Goal: Download file/media

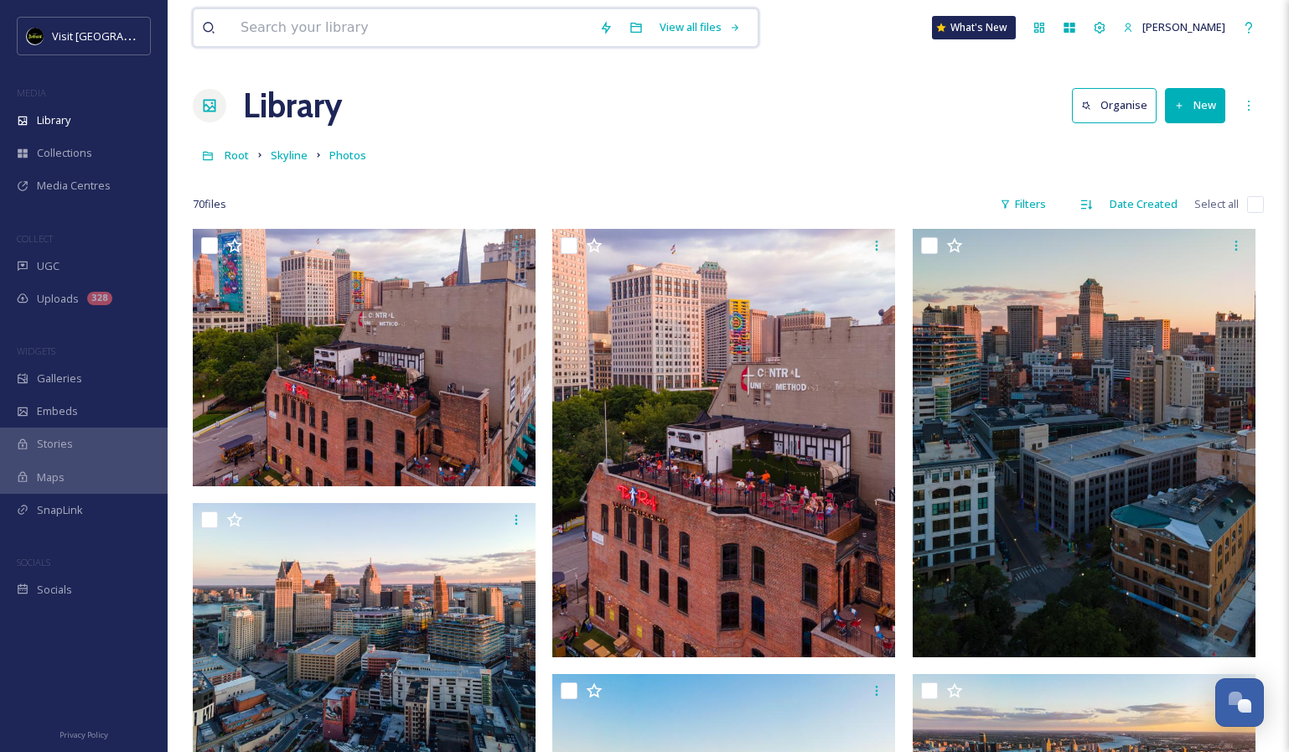
click at [298, 41] on input at bounding box center [411, 27] width 359 height 37
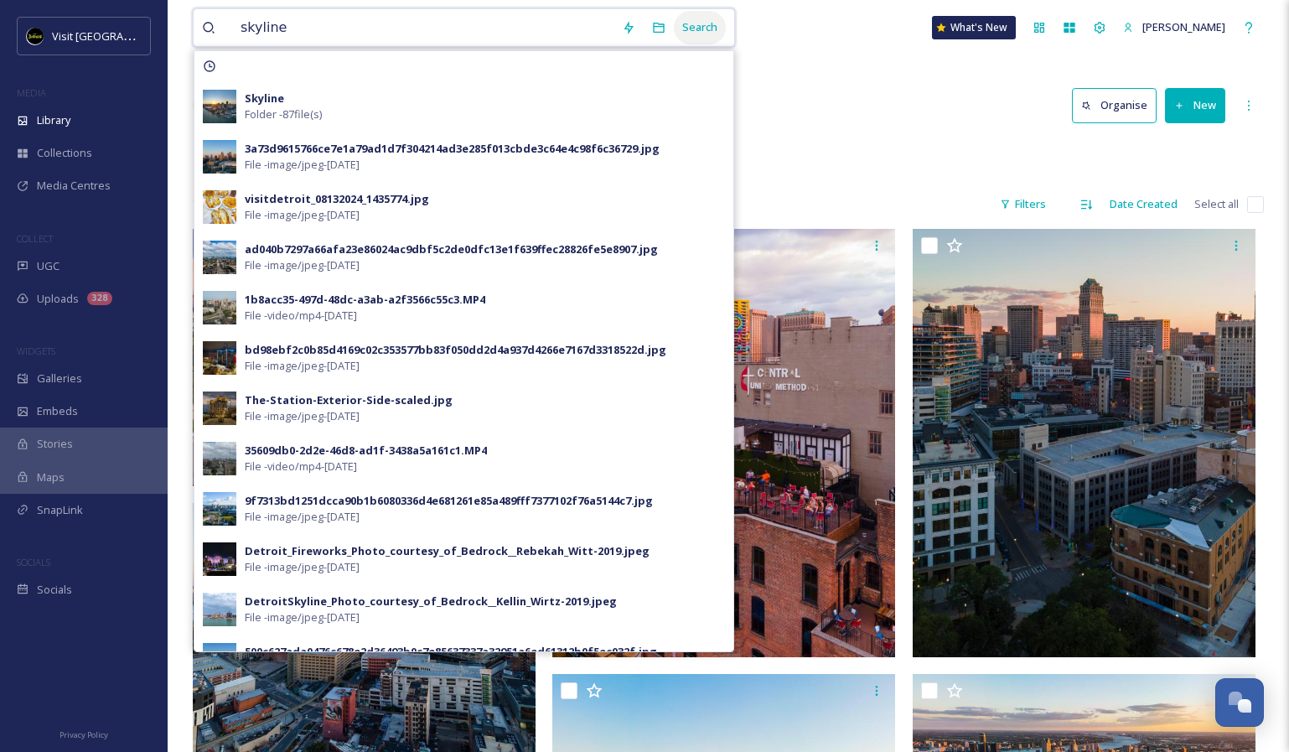
type input "skyline"
click at [676, 18] on div "Search" at bounding box center [700, 27] width 52 height 33
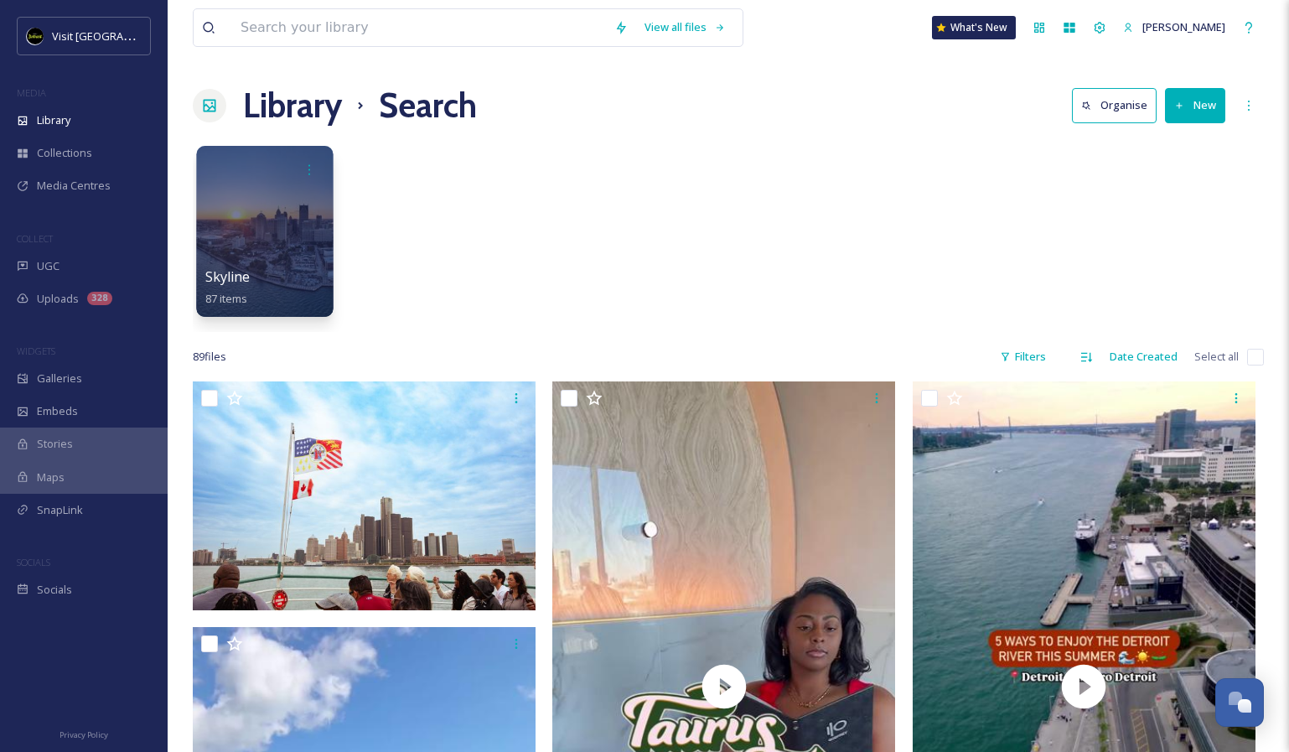
click at [276, 231] on div at bounding box center [264, 231] width 137 height 171
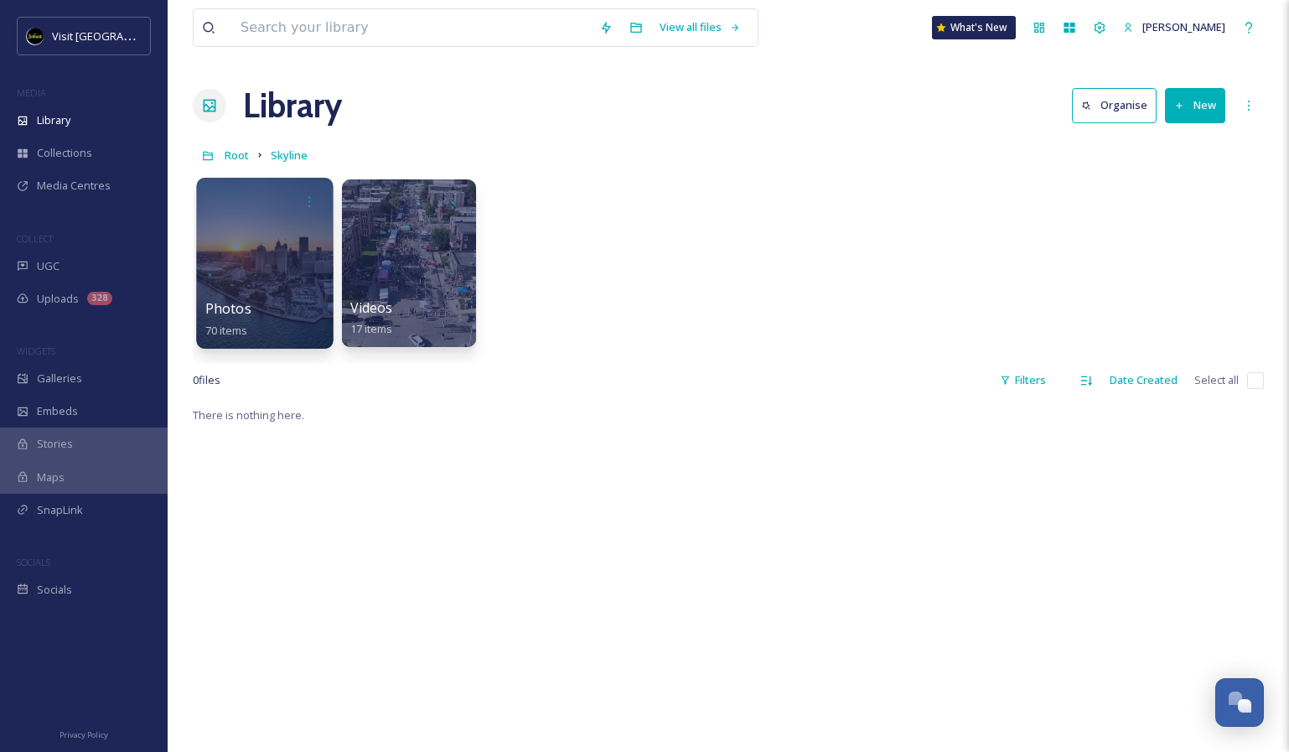
click at [281, 272] on div at bounding box center [264, 263] width 137 height 171
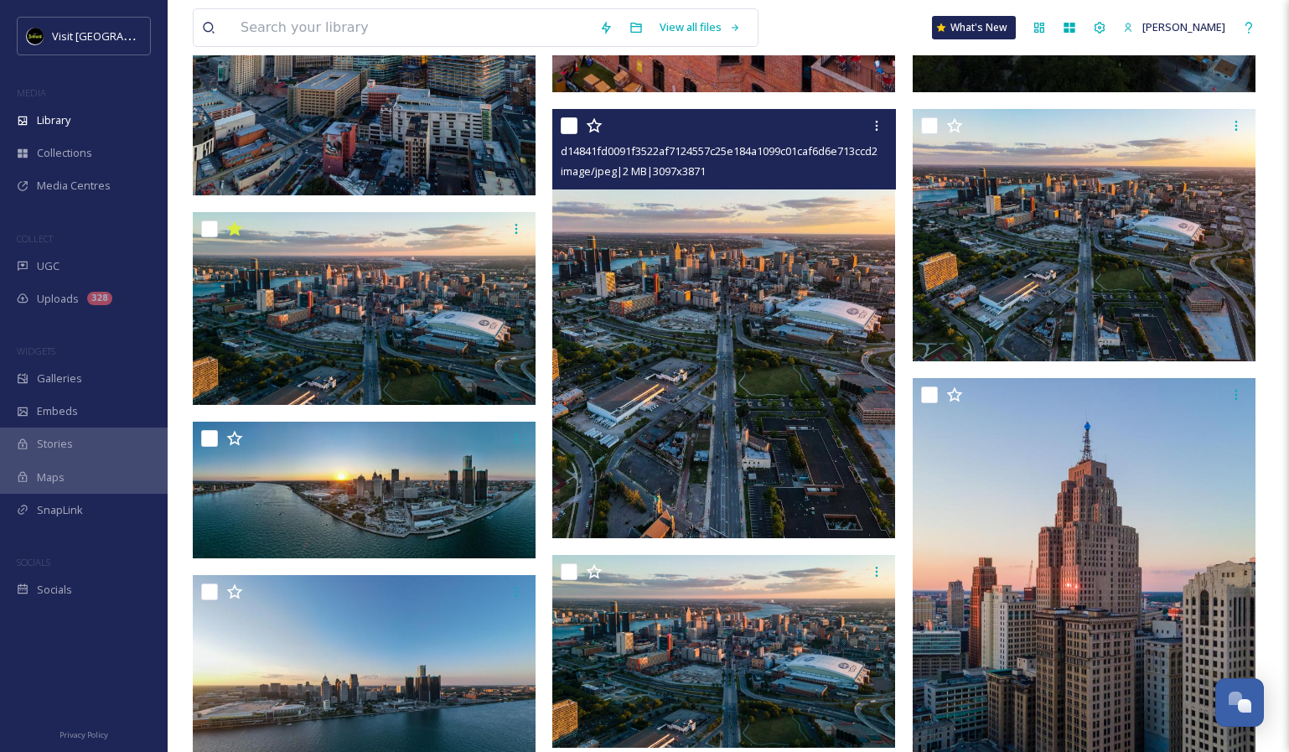
scroll to position [567, 0]
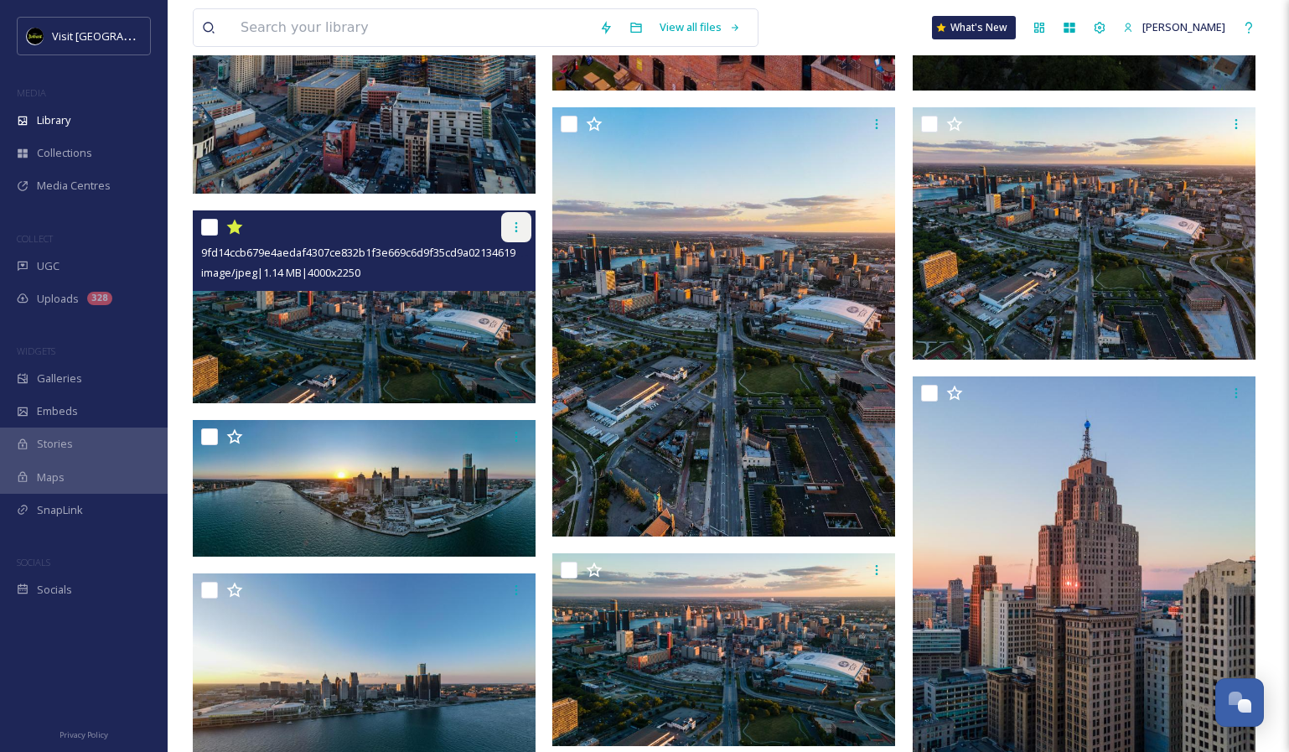
click at [519, 235] on div at bounding box center [516, 227] width 30 height 30
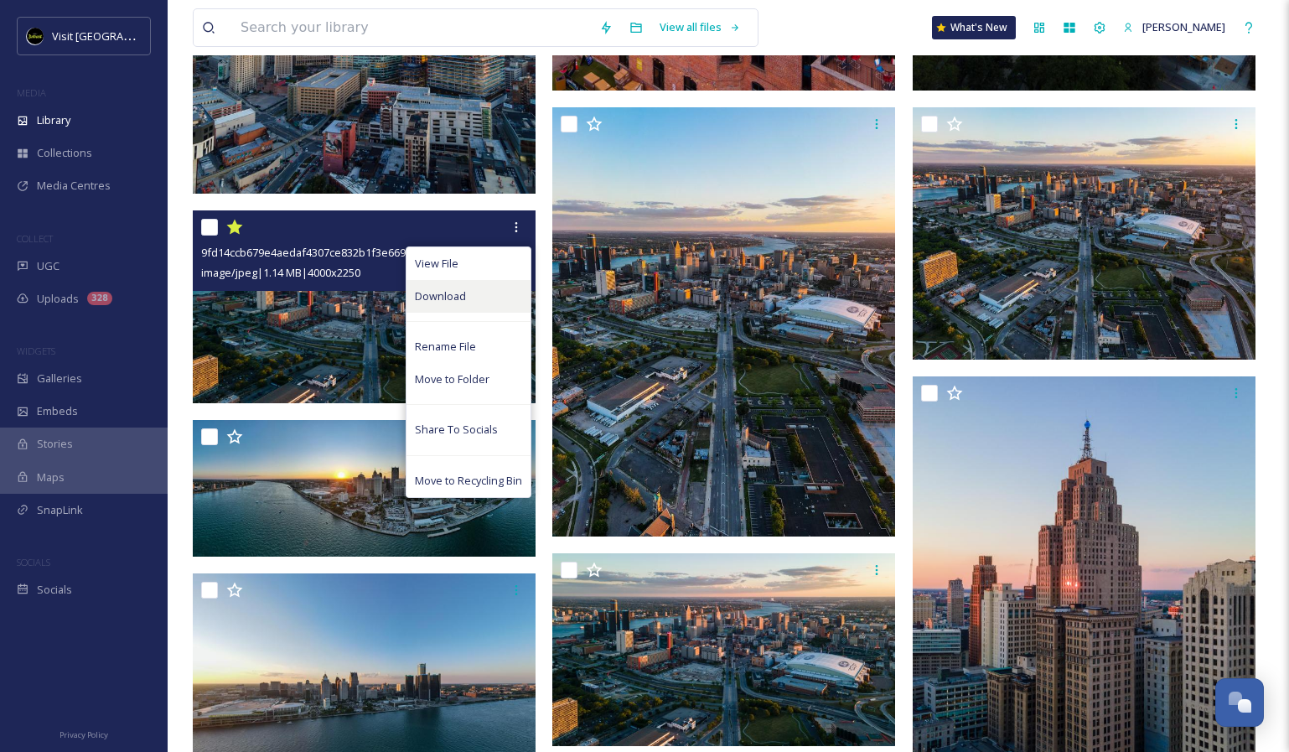
click at [475, 286] on div "Download" at bounding box center [469, 296] width 124 height 33
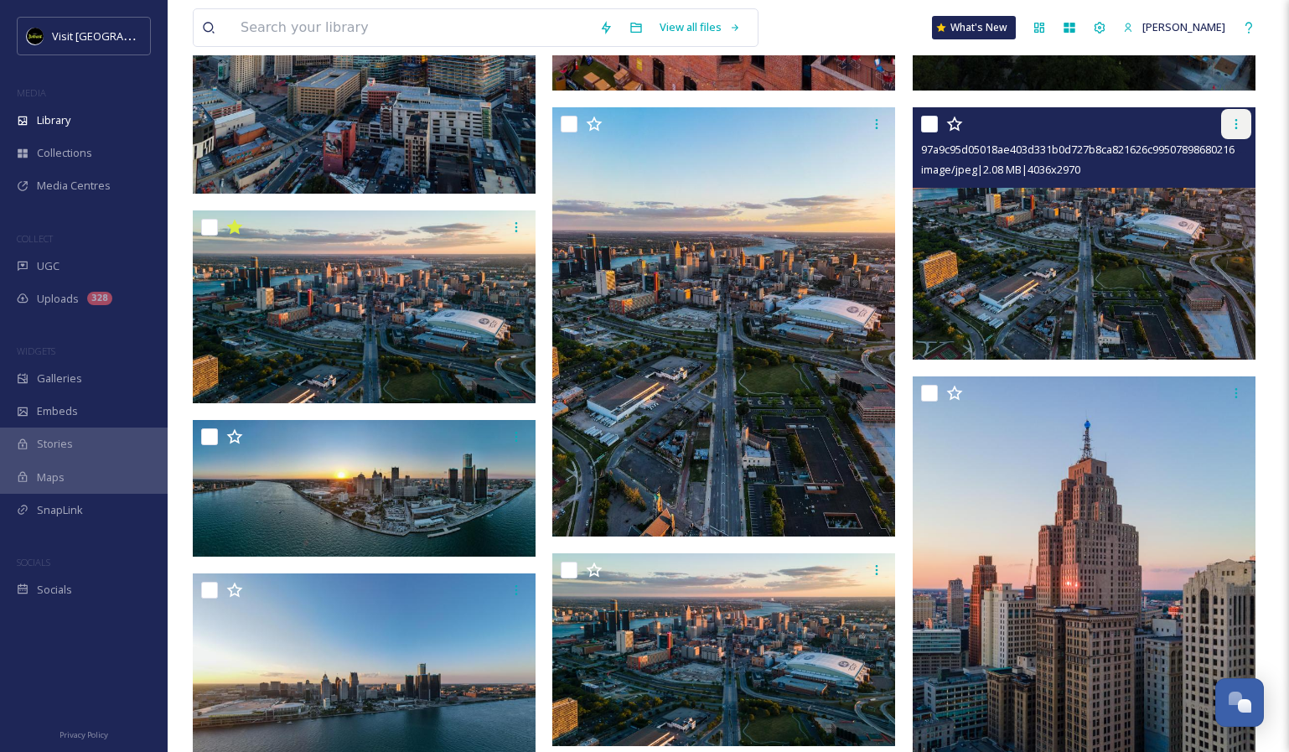
click at [1241, 122] on icon at bounding box center [1236, 123] width 13 height 13
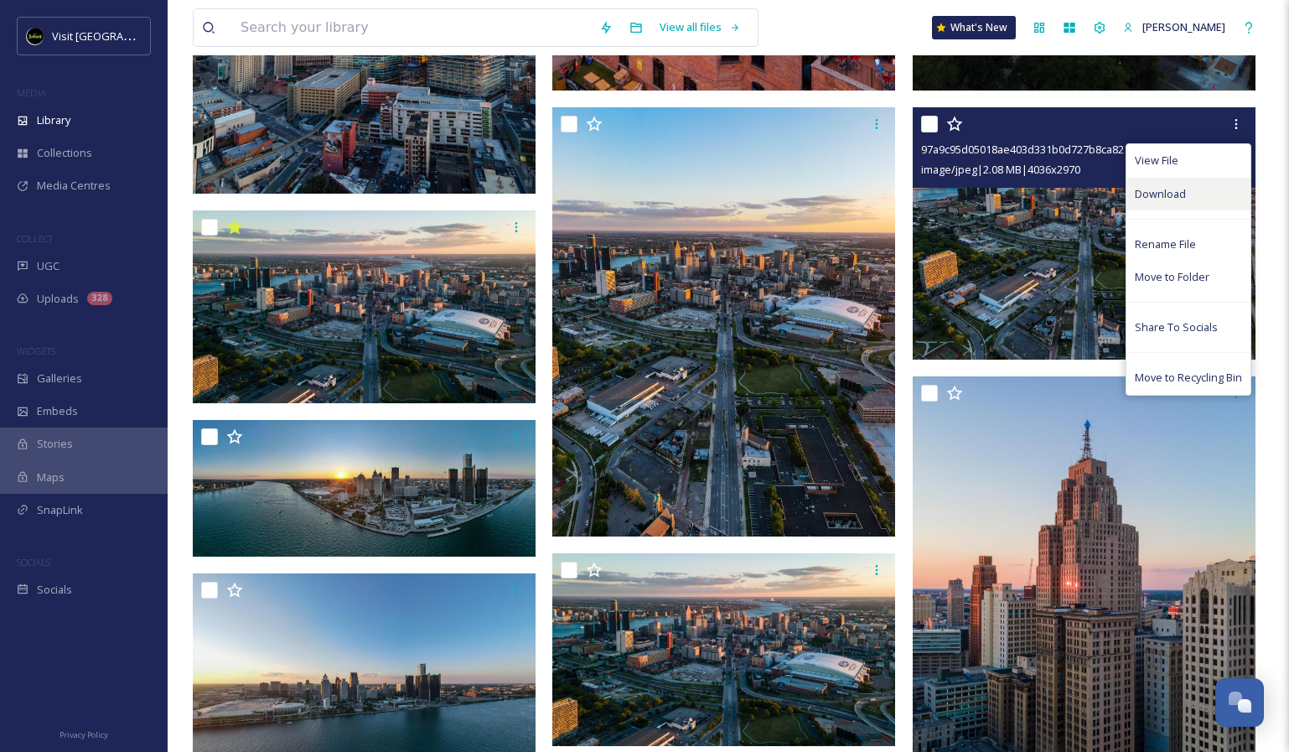
click at [1146, 189] on span "Download" at bounding box center [1160, 194] width 51 height 16
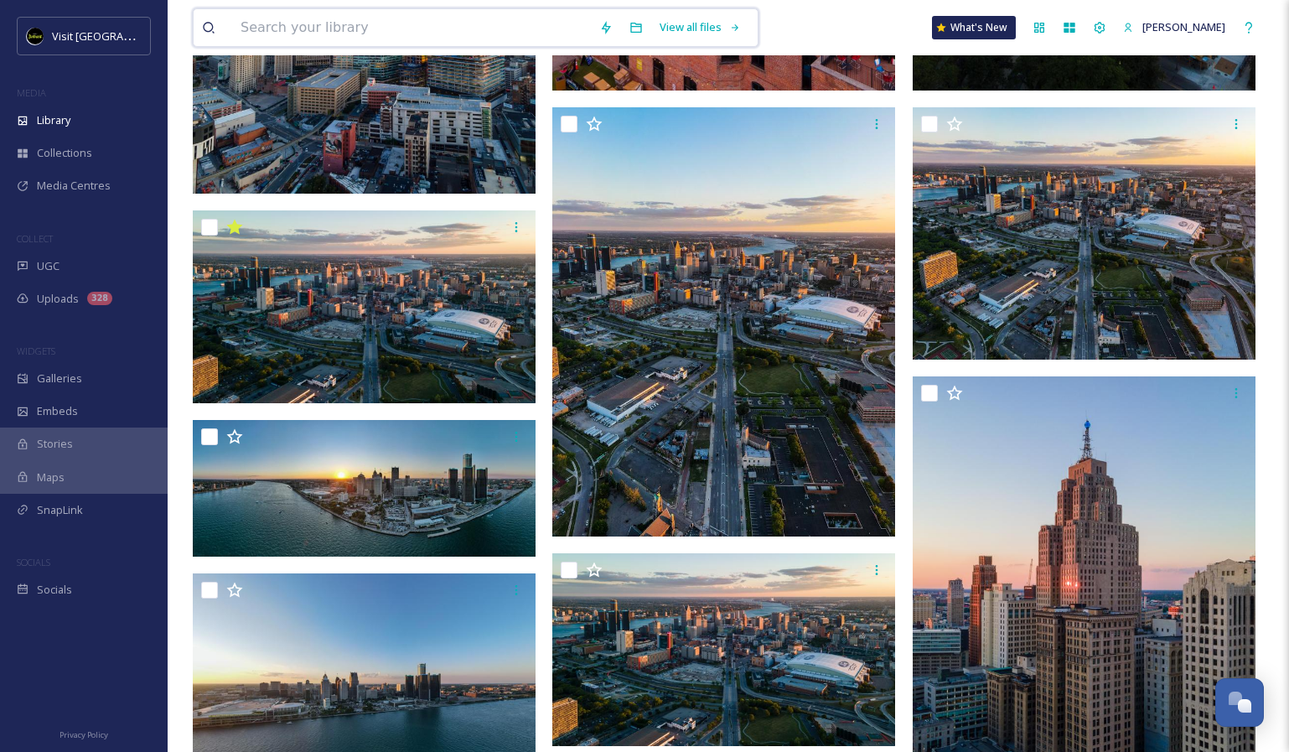
click at [440, 39] on input at bounding box center [411, 27] width 359 height 37
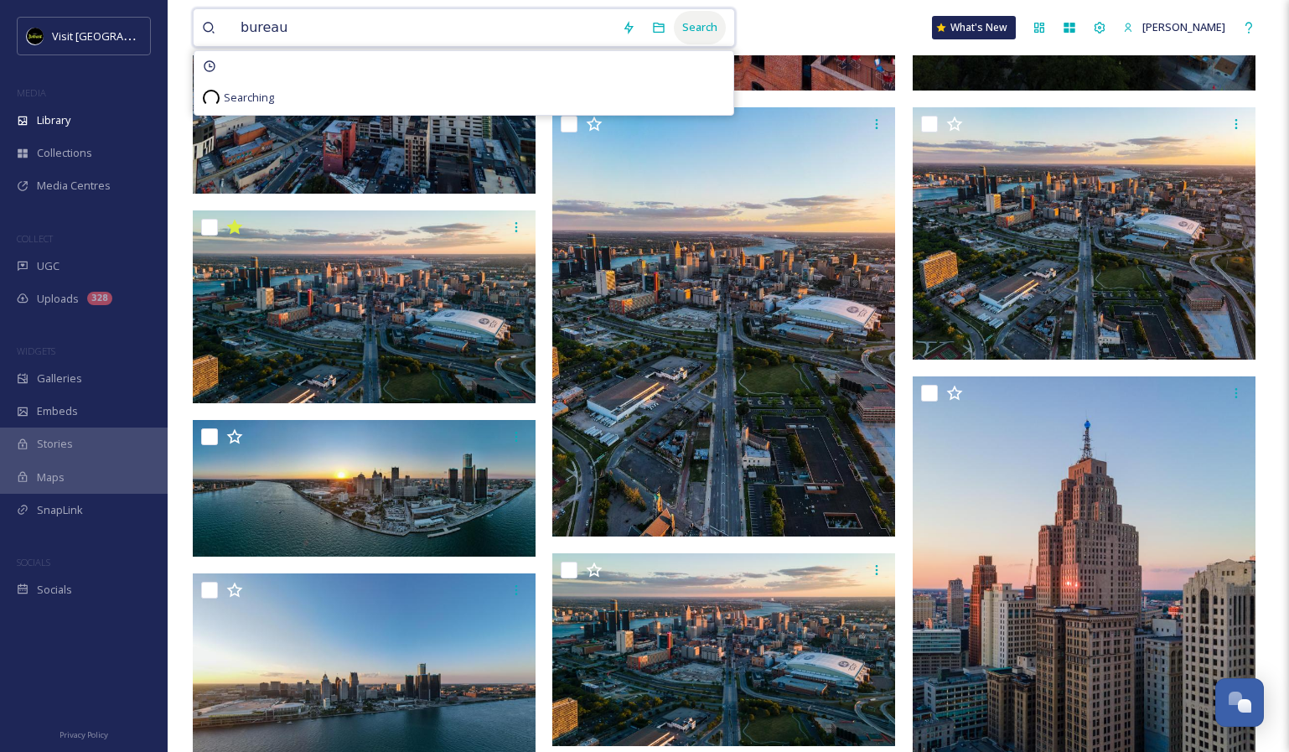
type input "bureau"
click at [684, 17] on div "Search" at bounding box center [700, 27] width 52 height 33
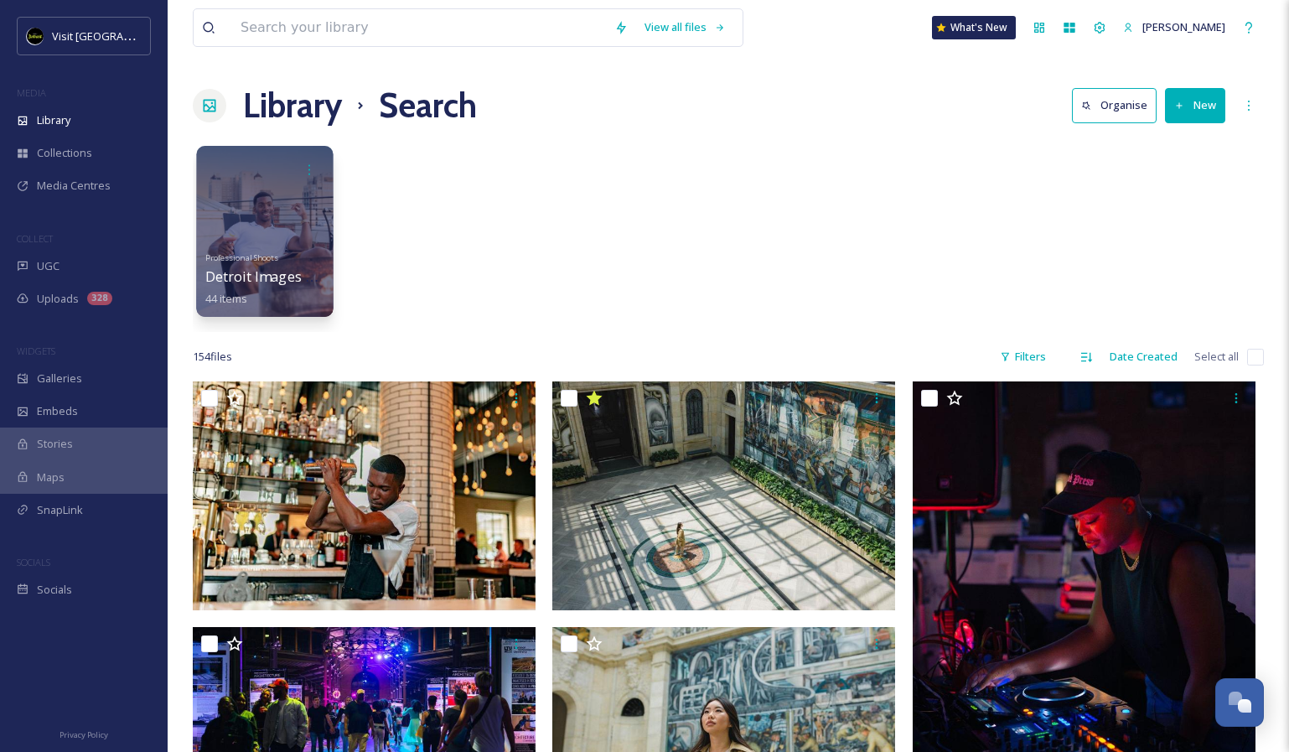
click at [285, 219] on div at bounding box center [264, 231] width 137 height 171
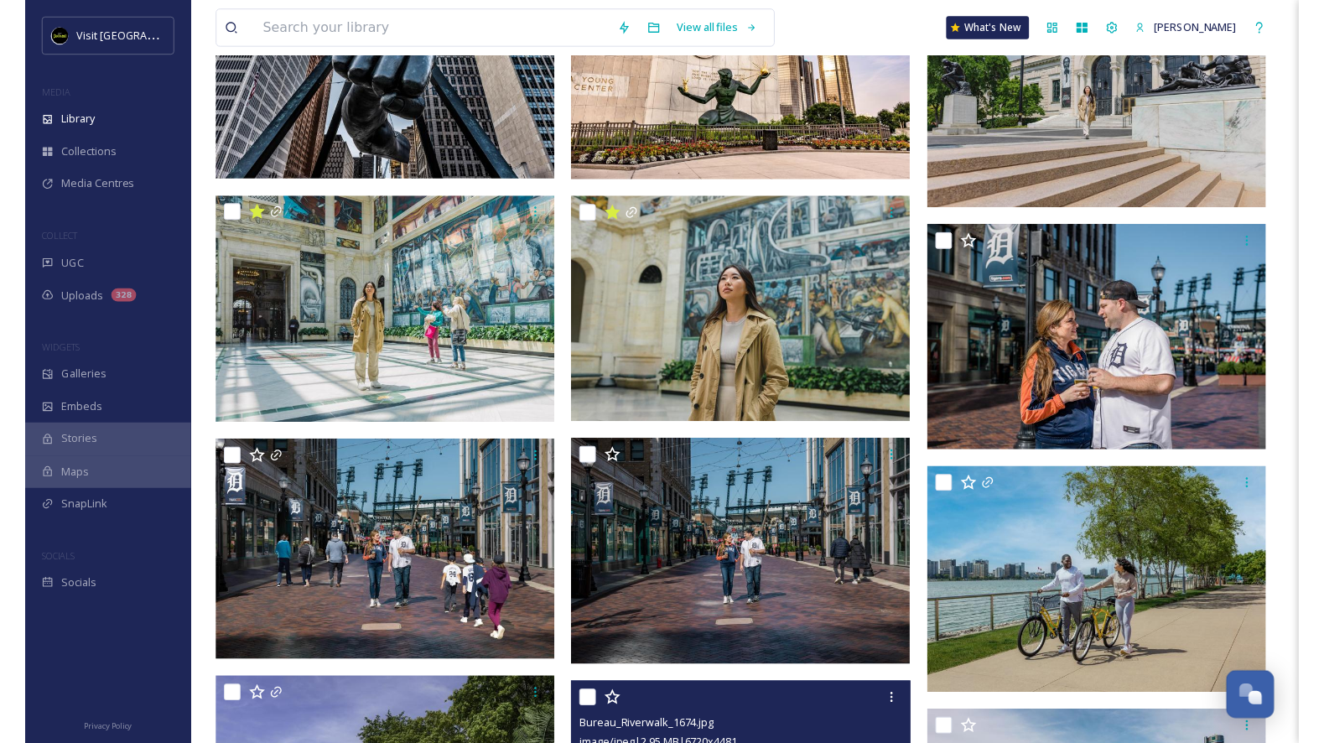
scroll to position [425, 0]
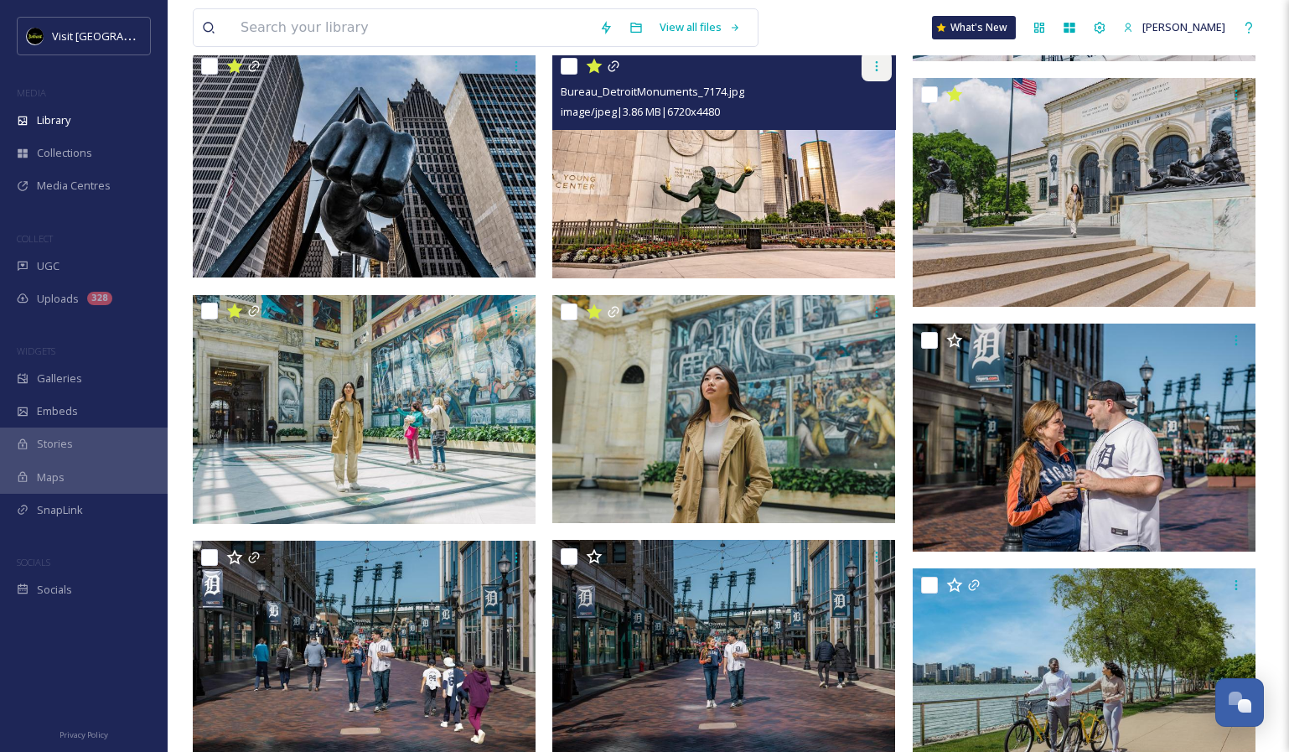
click at [868, 68] on div at bounding box center [877, 66] width 30 height 30
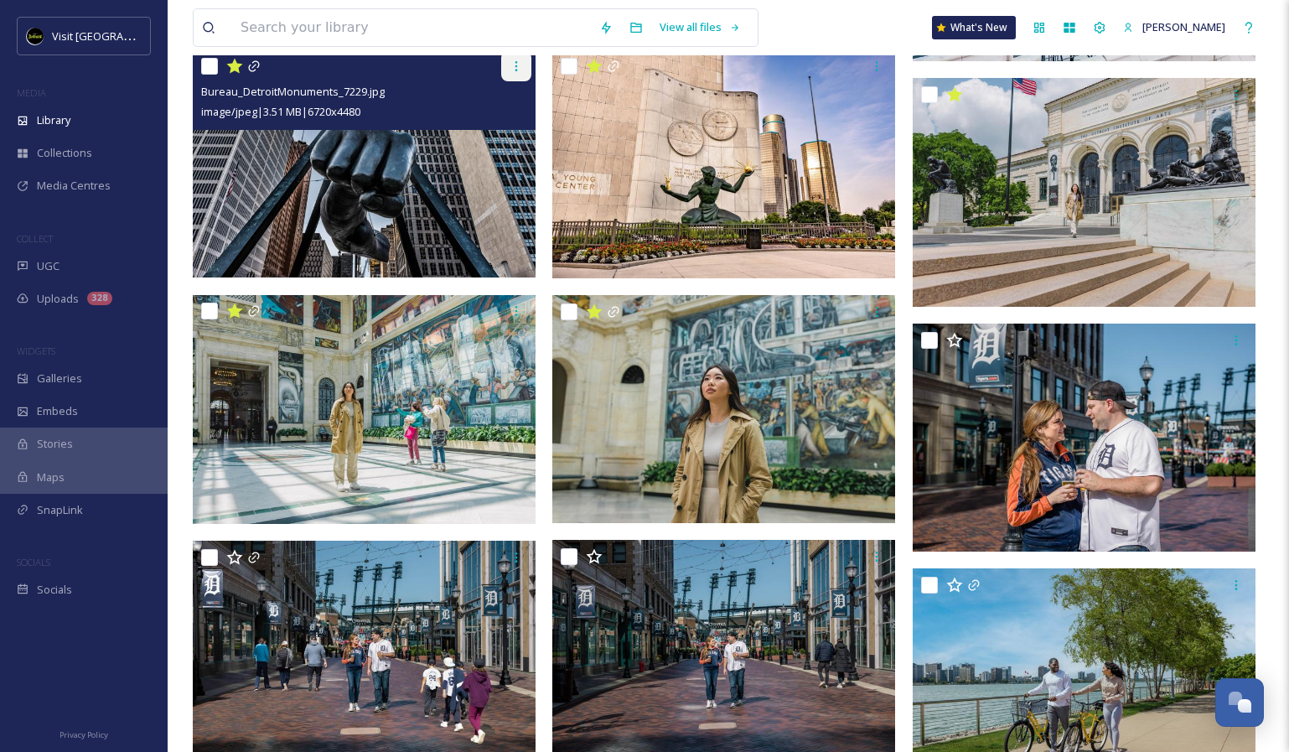
click at [516, 69] on icon at bounding box center [516, 66] width 13 height 13
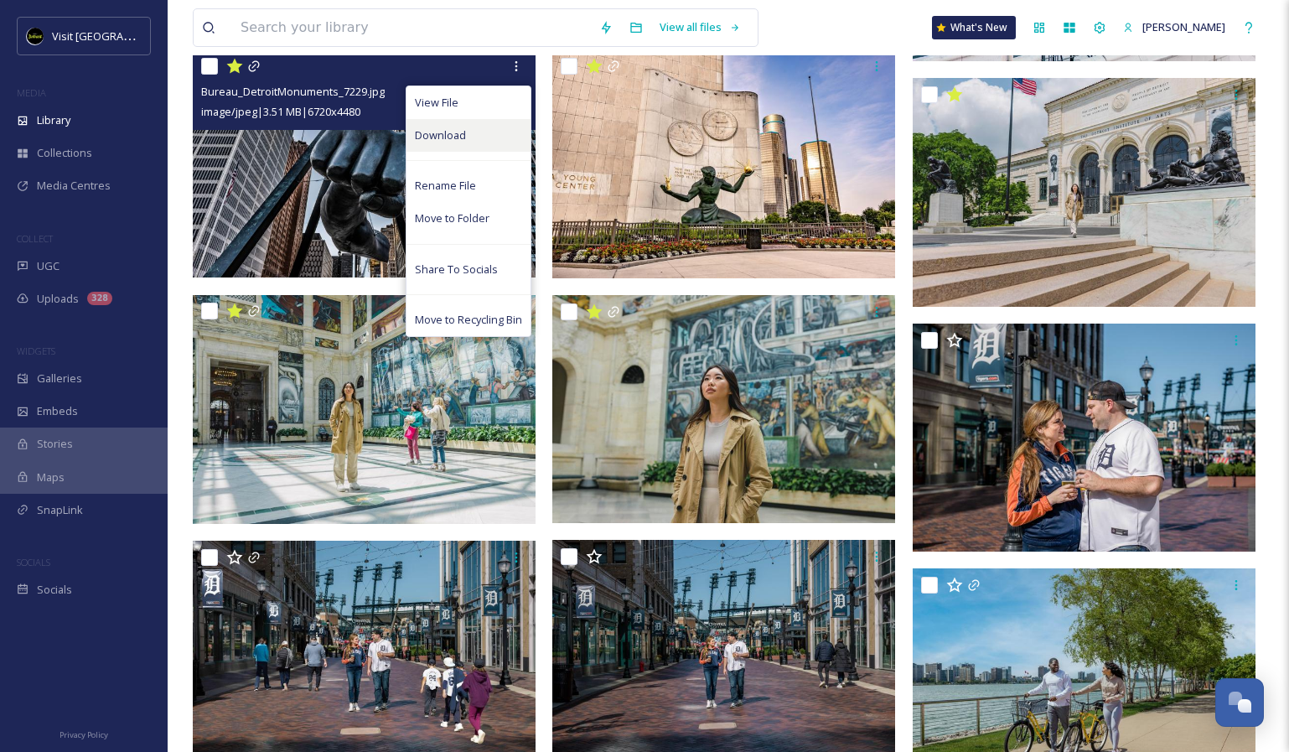
click at [471, 126] on div "Download" at bounding box center [469, 135] width 124 height 33
